Goal: Task Accomplishment & Management: Manage account settings

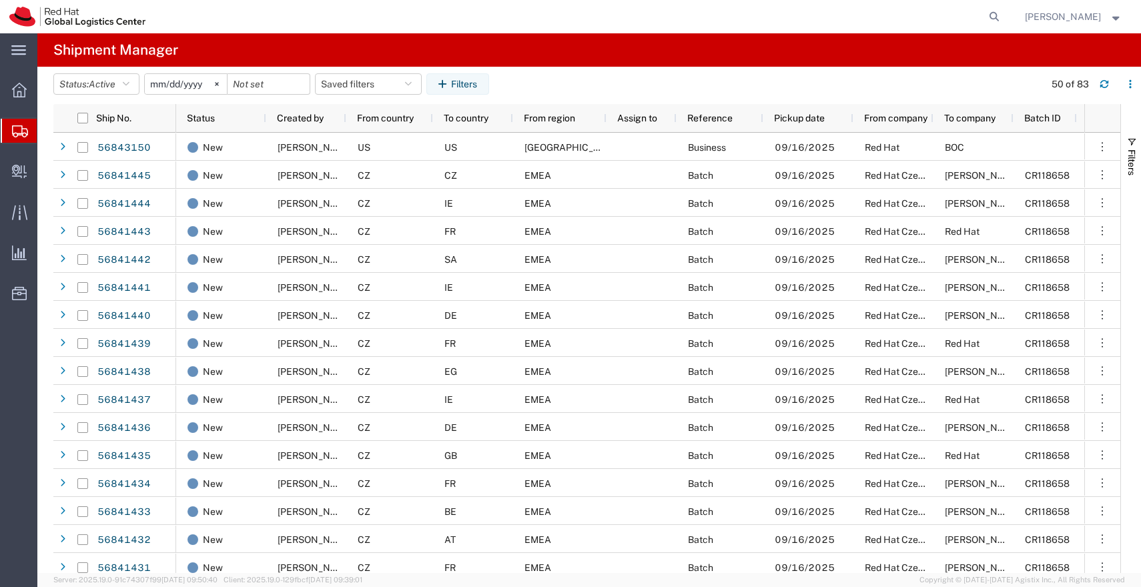
click at [47, 131] on span "Shipments" at bounding box center [42, 130] width 11 height 27
click at [47, 135] on span "Shipments" at bounding box center [42, 130] width 11 height 27
click at [412, 89] on button "Saved filters" at bounding box center [368, 83] width 107 height 21
click at [379, 135] on span "APAC" at bounding box center [404, 142] width 175 height 25
type input "[DATE]"
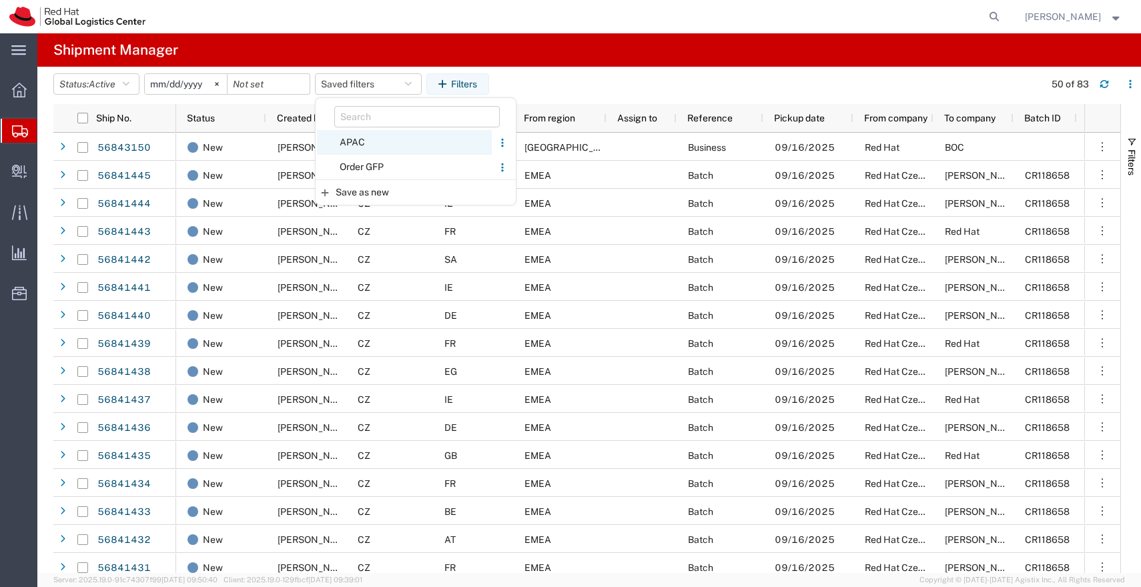
type input "[DATE]"
